Goal: Task Accomplishment & Management: Complete application form

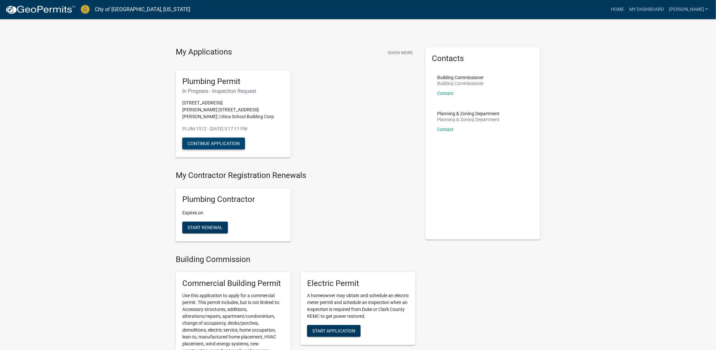
click at [223, 138] on button "Continue Application" at bounding box center [213, 144] width 63 height 12
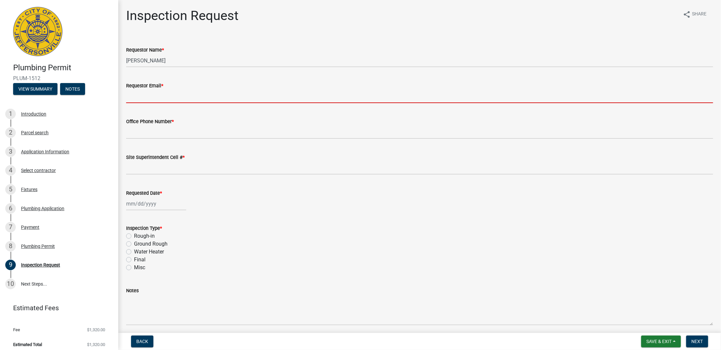
click at [161, 90] on input "Requestor Email *" at bounding box center [419, 96] width 587 height 13
type input "[EMAIL_ADDRESS][DOMAIN_NAME]"
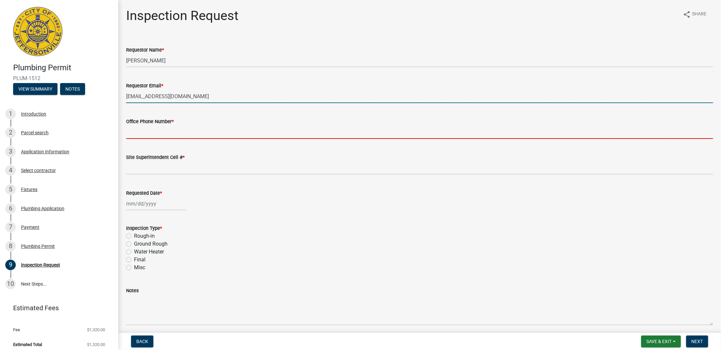
type input "8123461624"
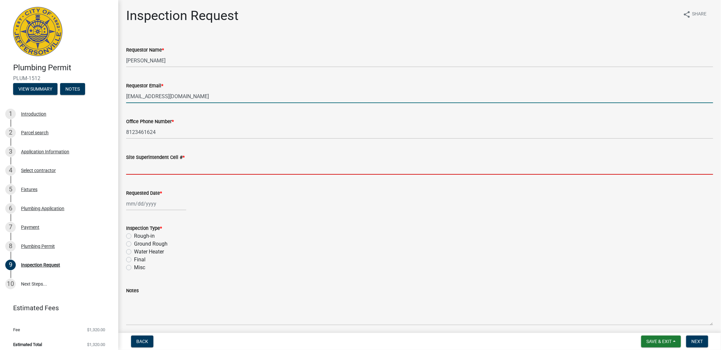
click at [158, 168] on input "Site Superintendent Cell # *" at bounding box center [419, 167] width 587 height 13
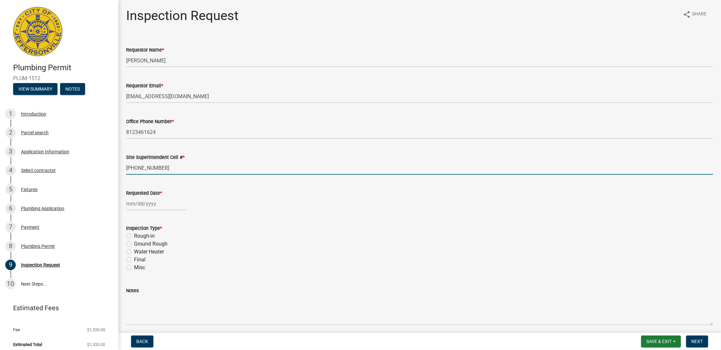
type input "[PHONE_NUMBER]"
click at [158, 206] on div at bounding box center [156, 203] width 60 height 13
select select "9"
select select "2025"
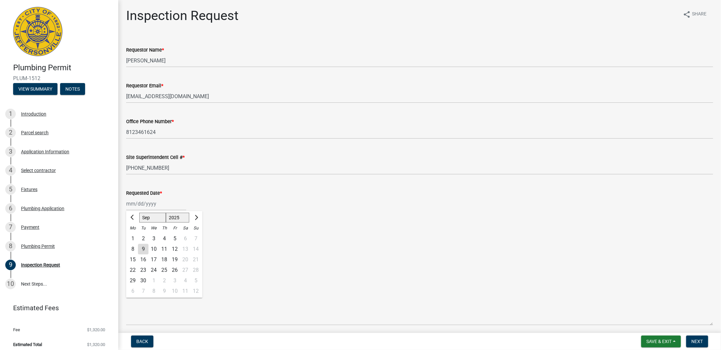
click at [154, 249] on div "10" at bounding box center [153, 249] width 11 height 11
type input "[DATE]"
click at [134, 236] on label "Rough-in" at bounding box center [144, 236] width 21 height 8
click at [134, 236] on input "Rough-in" at bounding box center [136, 234] width 4 height 4
radio input "true"
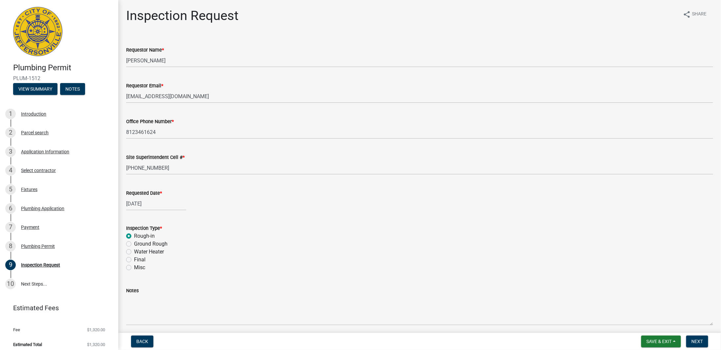
scroll to position [26, 0]
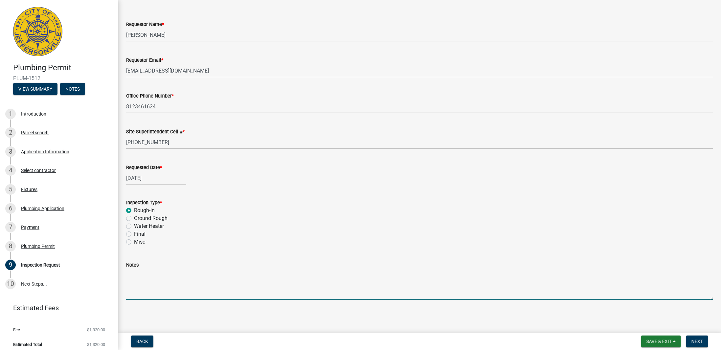
click at [142, 280] on textarea "Notes" at bounding box center [419, 284] width 587 height 31
type textarea "Afternoon inspection for 2nd floor restroom in wall plumbing"
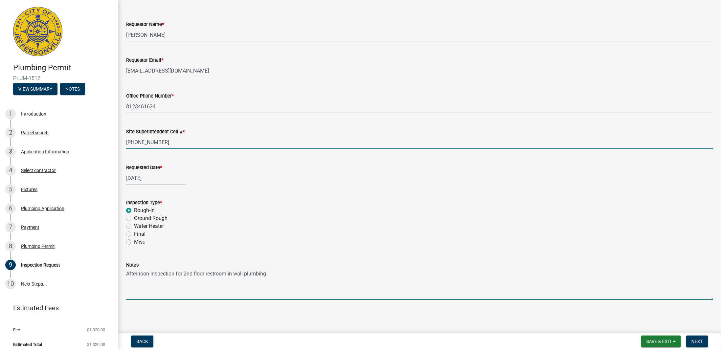
click at [169, 141] on input "[PHONE_NUMBER]" at bounding box center [419, 142] width 587 height 13
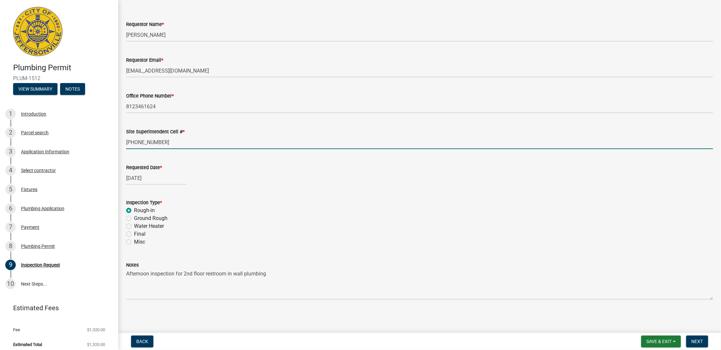
click at [180, 143] on input "[PHONE_NUMBER]" at bounding box center [419, 142] width 587 height 13
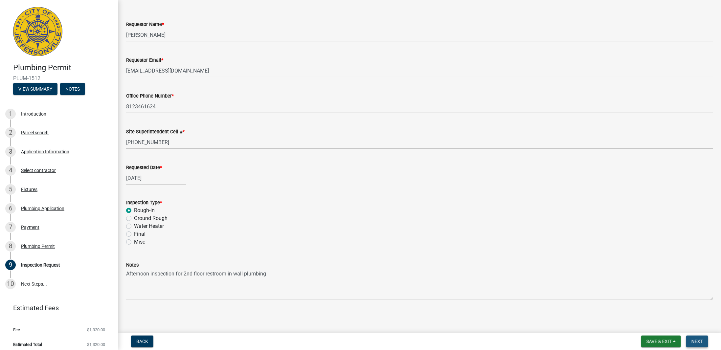
click at [698, 341] on span "Next" at bounding box center [696, 341] width 11 height 5
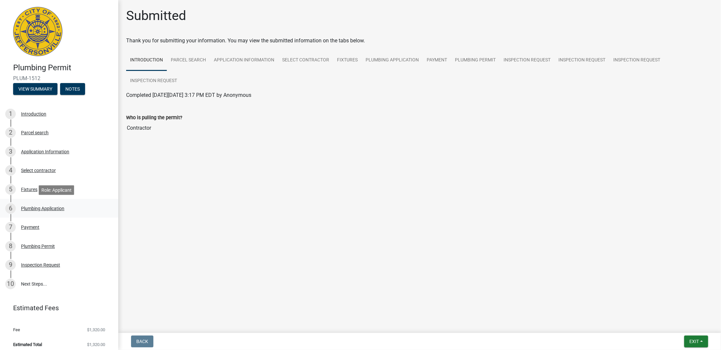
scroll to position [0, 0]
click at [582, 61] on link "Inspection Request" at bounding box center [581, 60] width 55 height 21
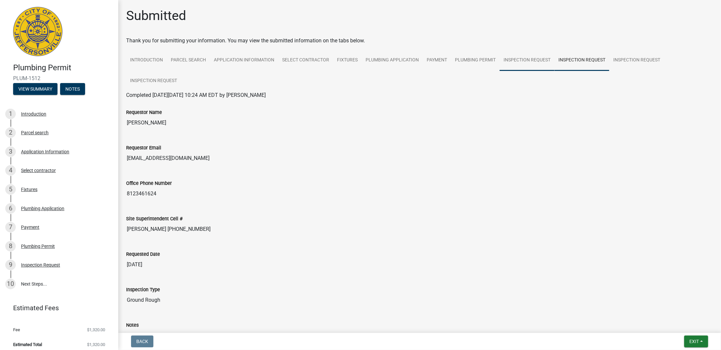
click at [513, 58] on link "Inspection Request" at bounding box center [526, 60] width 55 height 21
click at [638, 62] on link "Inspection Request" at bounding box center [636, 60] width 55 height 21
click at [162, 82] on link "Inspection Request" at bounding box center [153, 81] width 55 height 21
